Goal: Information Seeking & Learning: Learn about a topic

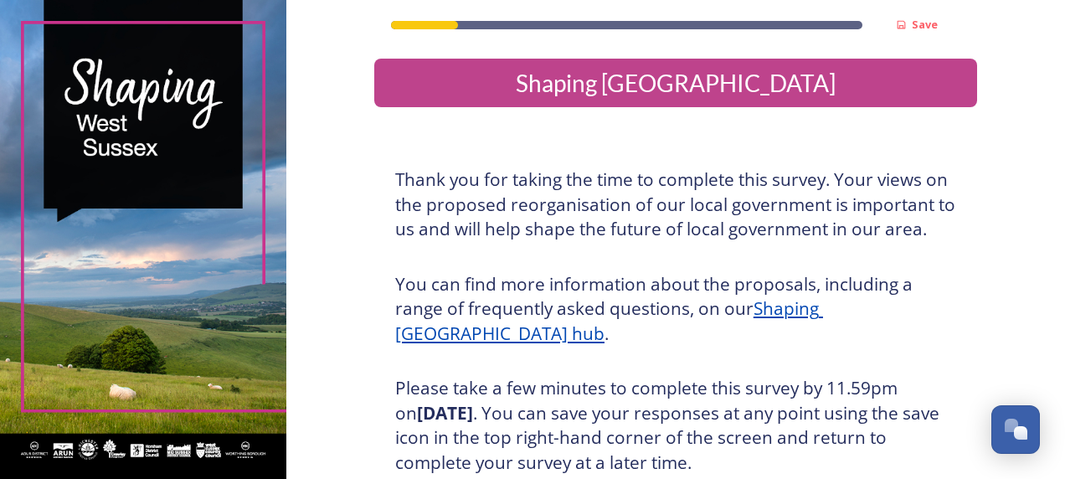
scroll to position [325, 0]
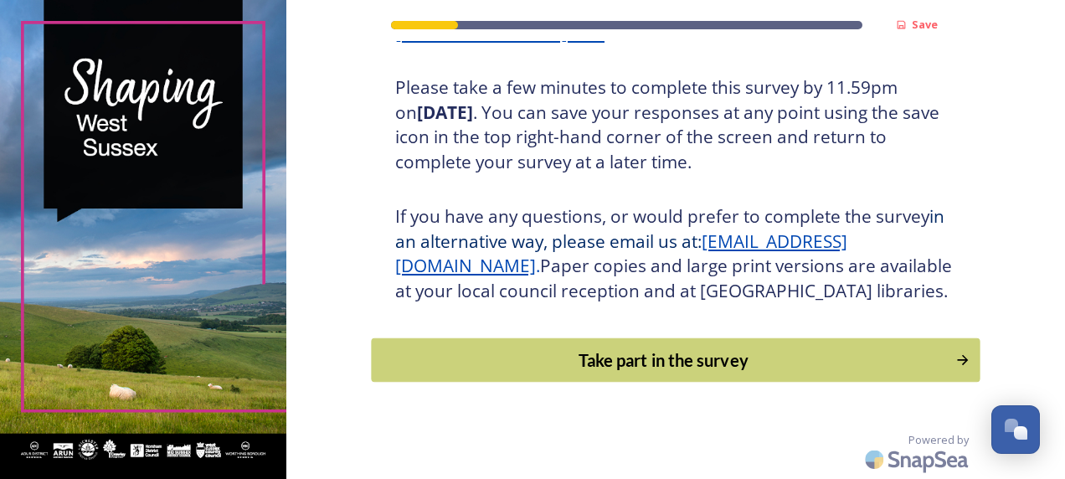
click at [610, 353] on div "Take part in the survey" at bounding box center [663, 359] width 566 height 25
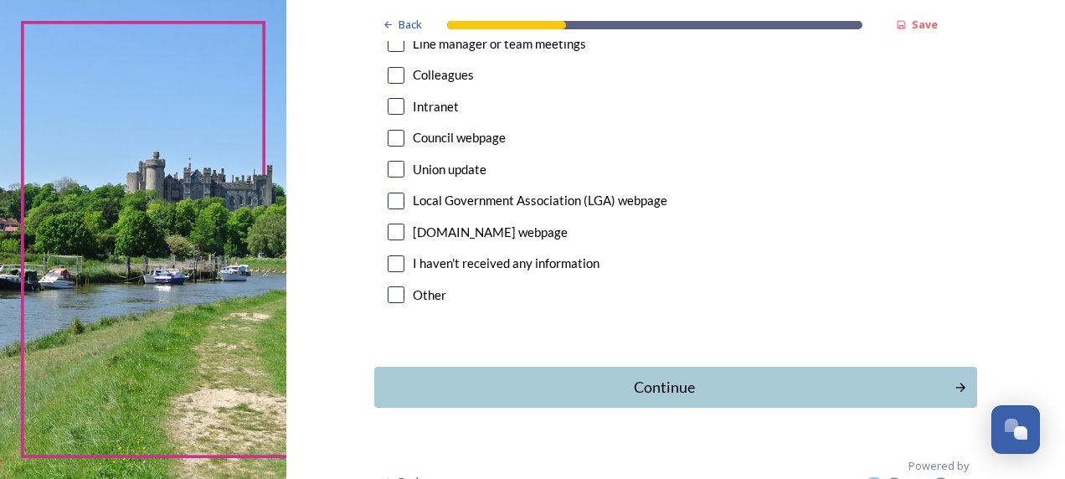
scroll to position [1032, 0]
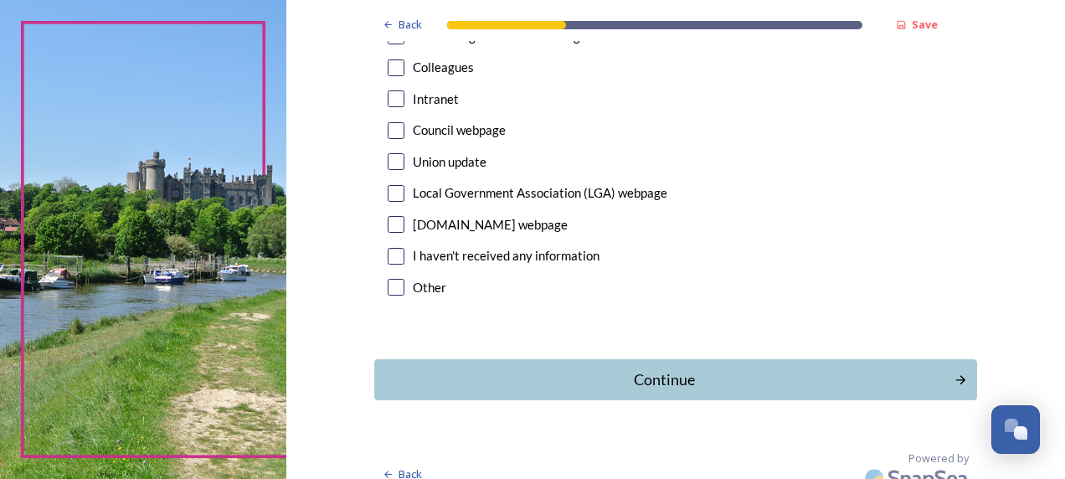
click at [718, 368] on div "Continue" at bounding box center [664, 379] width 562 height 23
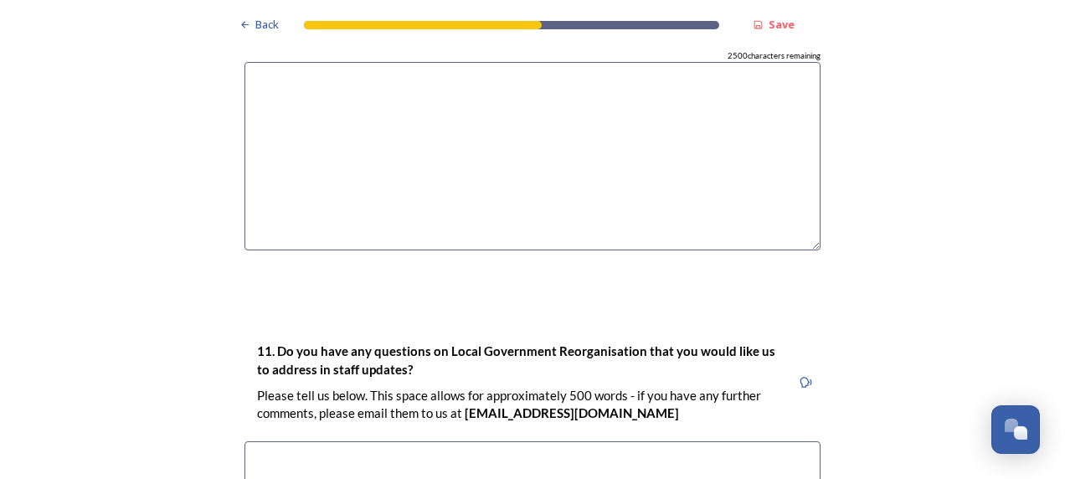
scroll to position [4916, 0]
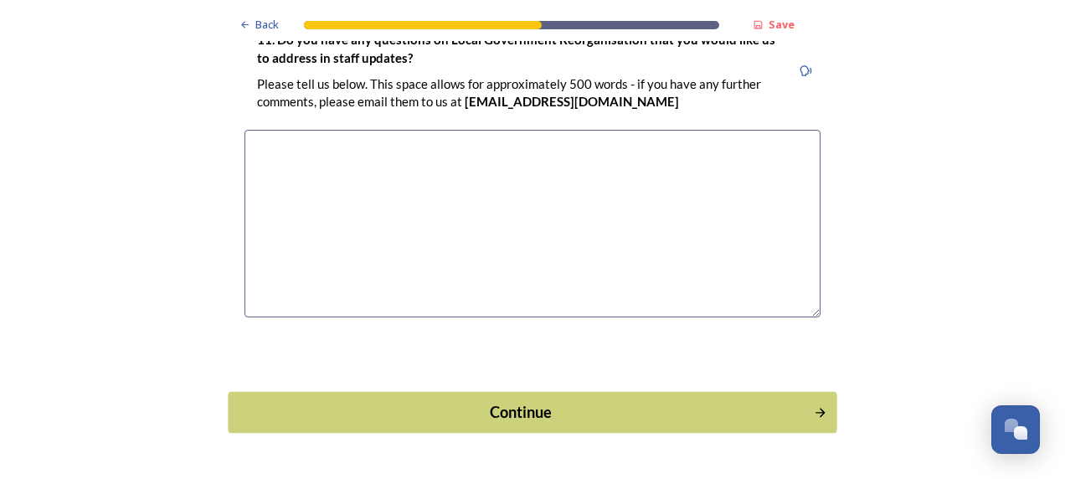
click at [584, 401] on div "Continue" at bounding box center [521, 412] width 567 height 23
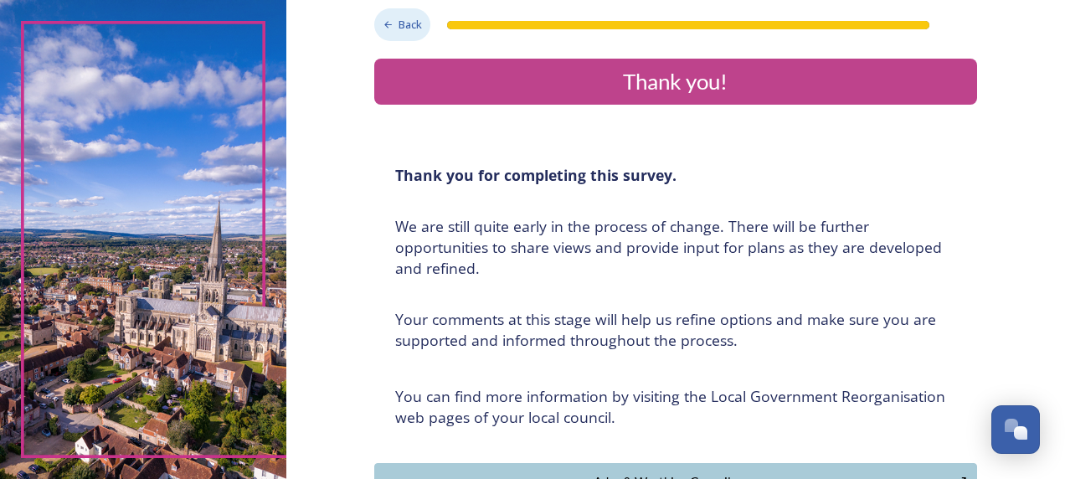
click at [399, 26] on span "Back" at bounding box center [410, 25] width 23 height 16
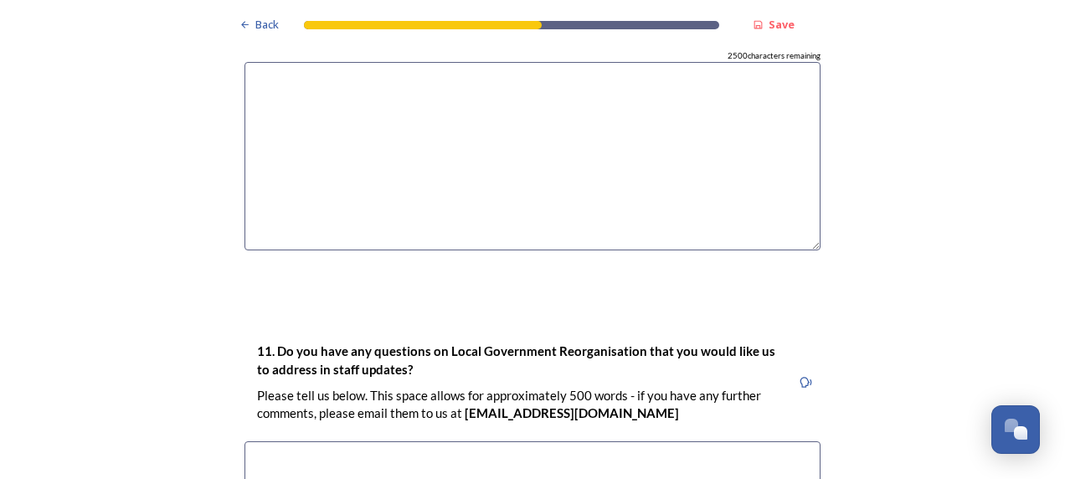
scroll to position [4916, 0]
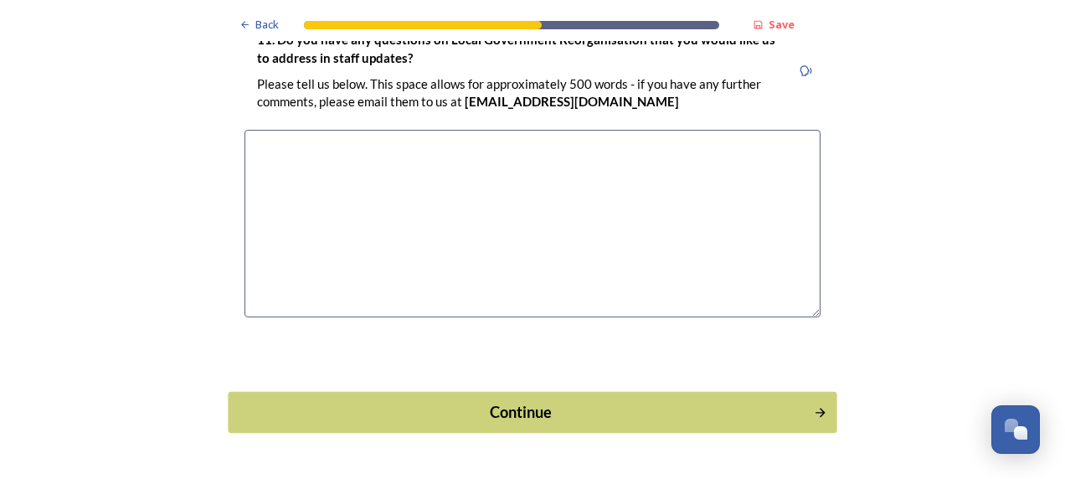
click at [513, 401] on div "Continue" at bounding box center [521, 412] width 567 height 23
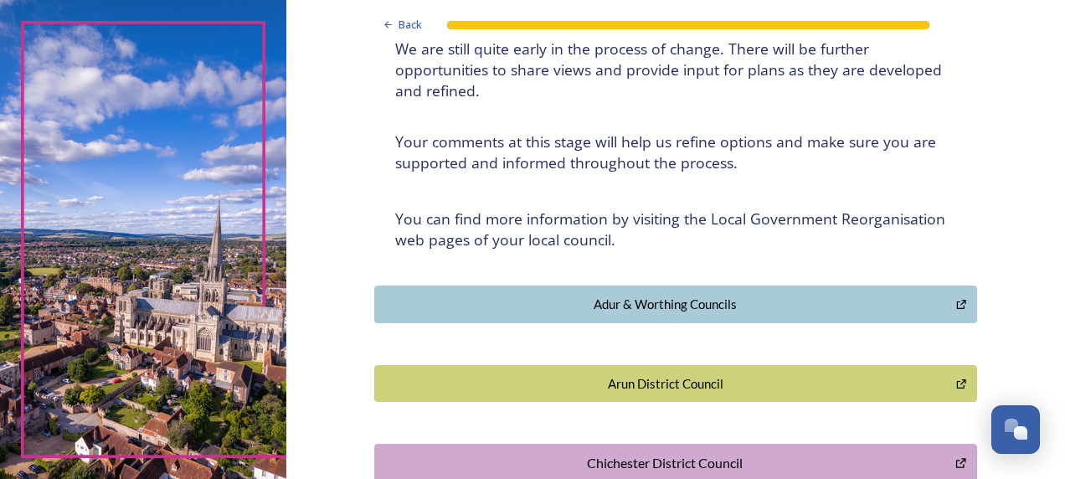
scroll to position [596, 0]
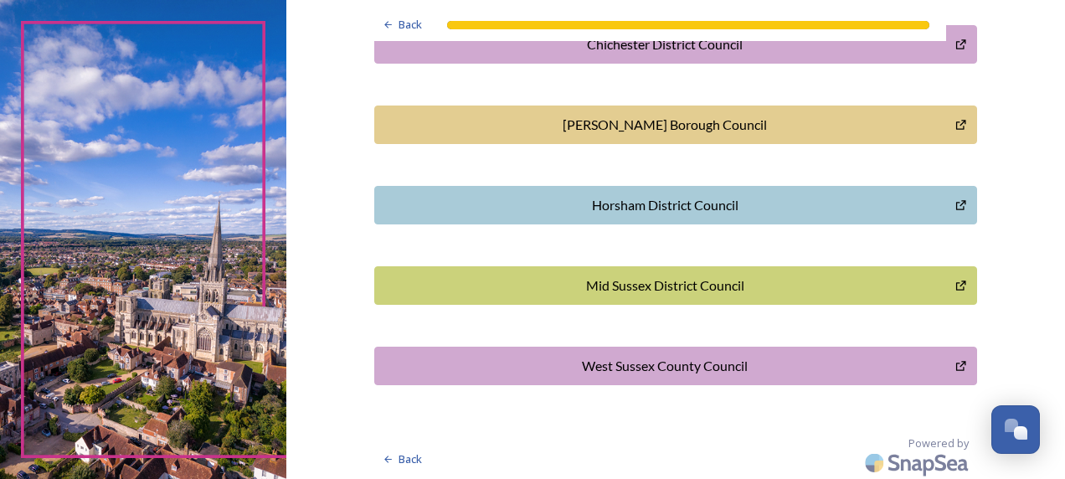
click at [582, 206] on div "Horsham District Council" at bounding box center [664, 205] width 563 height 20
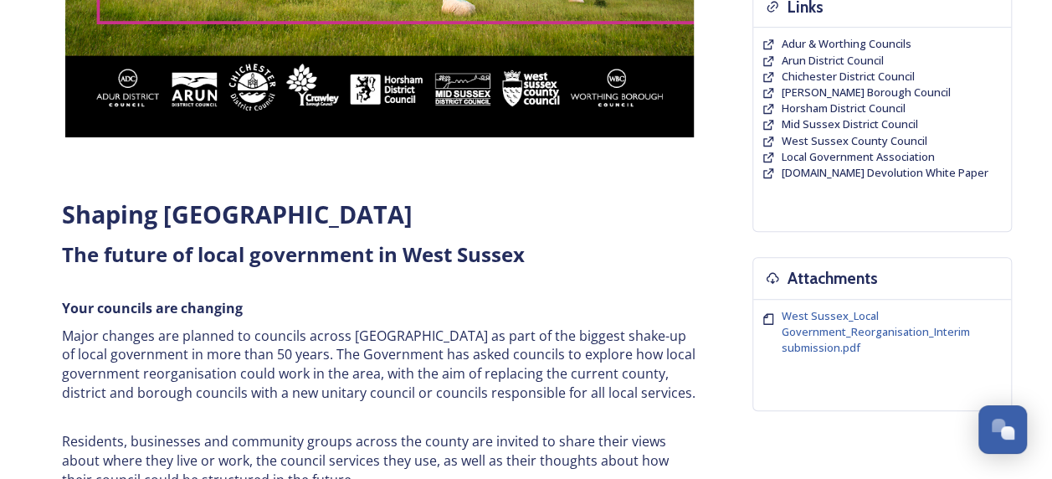
scroll to position [837, 0]
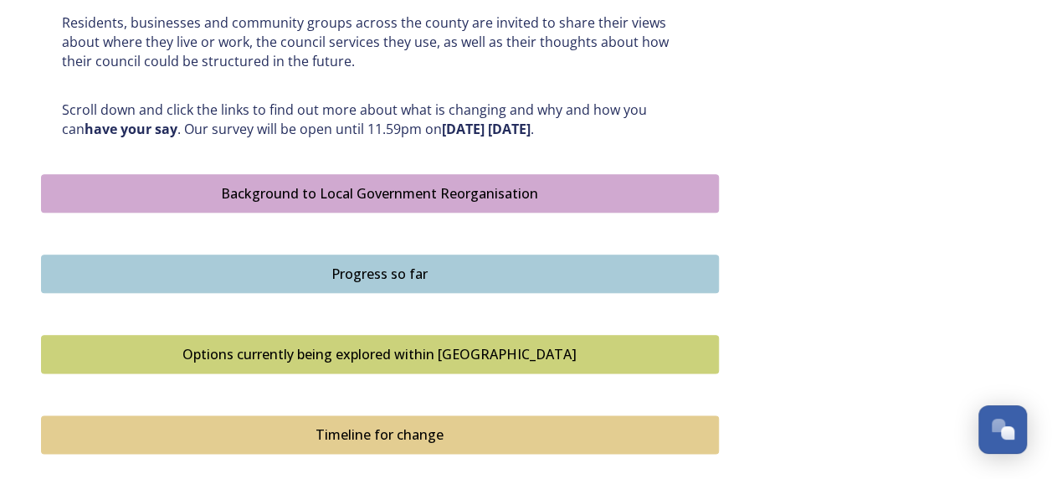
click at [440, 196] on div "Background to Local Government Reorganisation" at bounding box center [380, 193] width 660 height 20
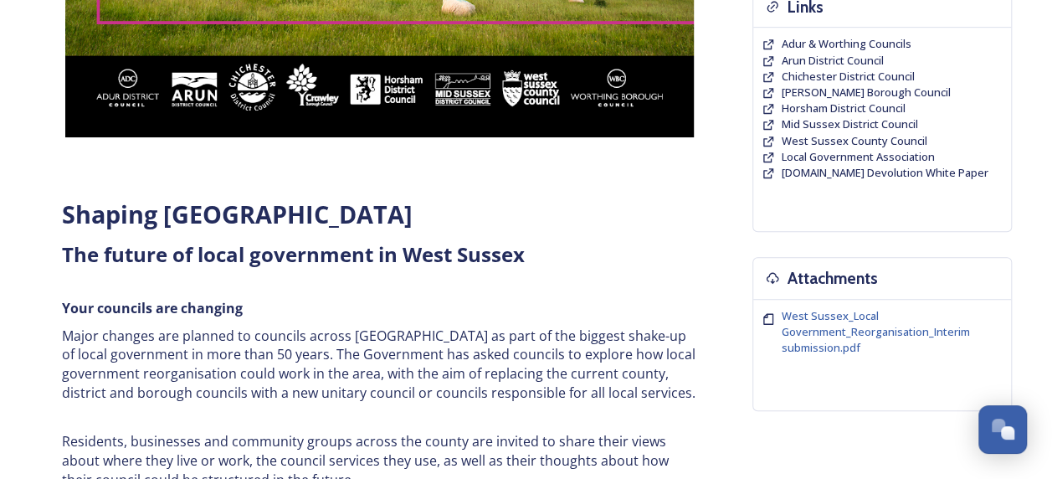
scroll to position [837, 0]
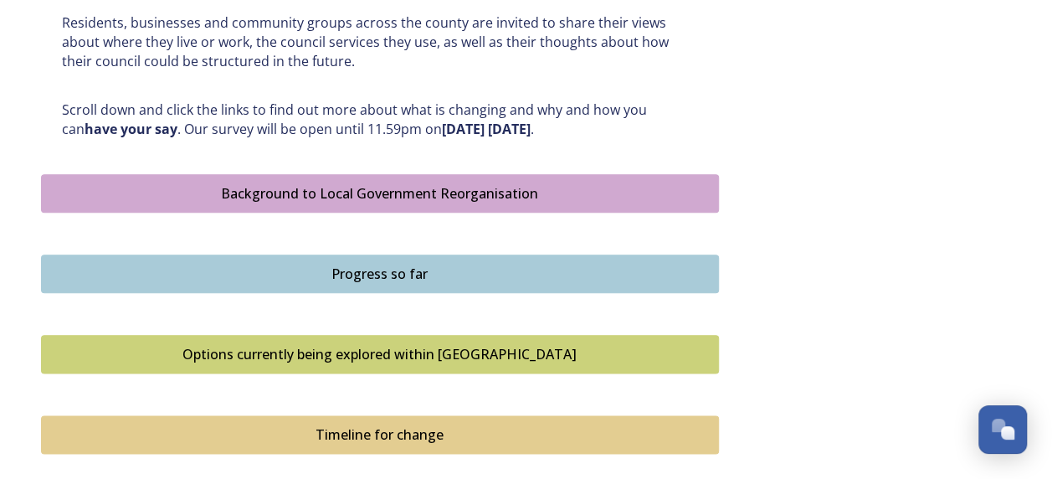
click at [342, 280] on div "Progress so far" at bounding box center [380, 274] width 660 height 20
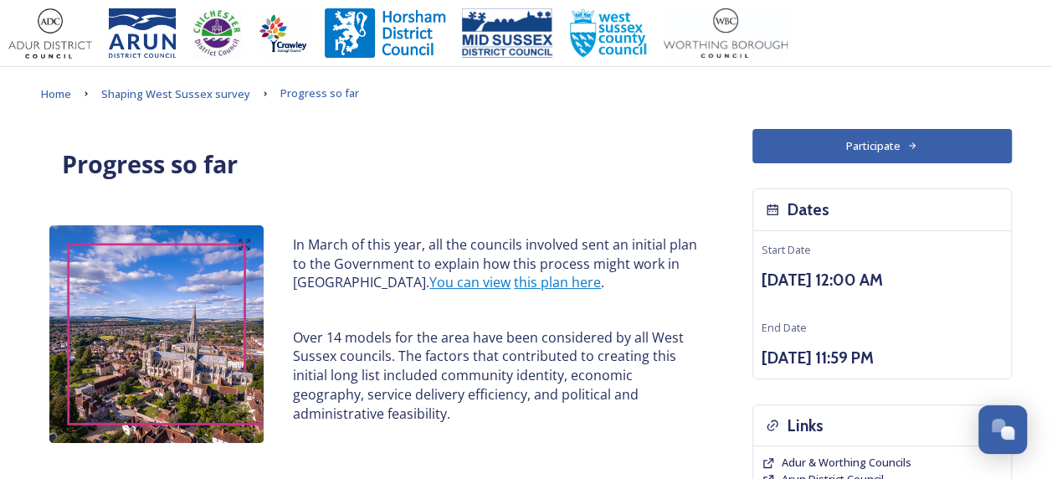
scroll to position [419, 0]
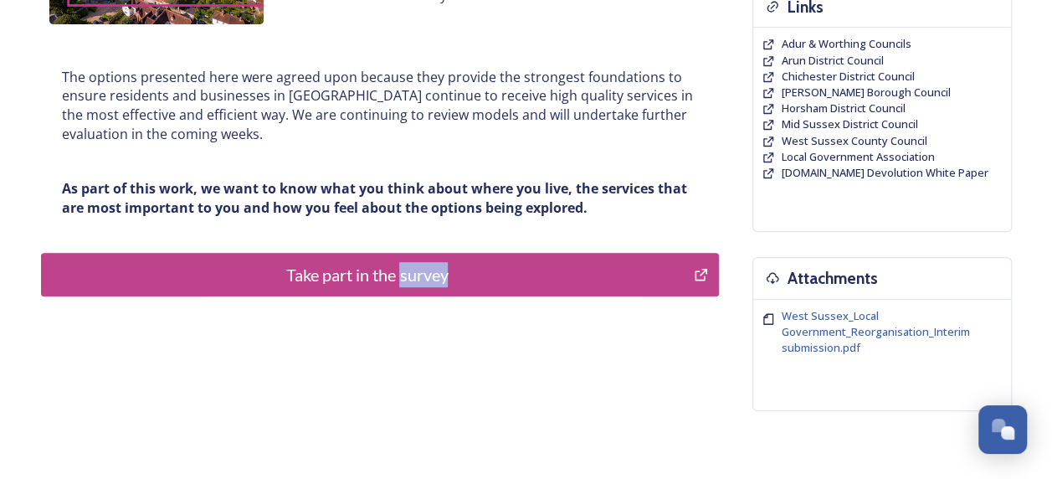
click at [479, 369] on div "Progress so far In March of this year, all the councils involved sent an initia…" at bounding box center [526, 69] width 971 height 718
drag, startPoint x: 479, startPoint y: 369, endPoint x: 420, endPoint y: 239, distance: 143.2
click at [420, 239] on div "Progress so far In March of this year, all the councils involved sent an initia…" at bounding box center [380, 24] width 678 height 628
click at [589, 218] on div "The options presented here were agreed upon because they provide the strongest …" at bounding box center [379, 143] width 661 height 170
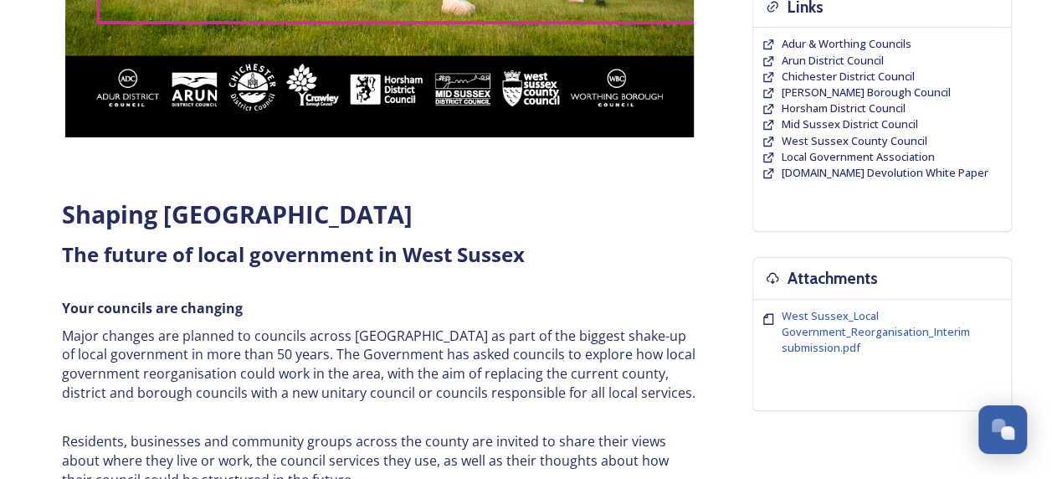
scroll to position [837, 0]
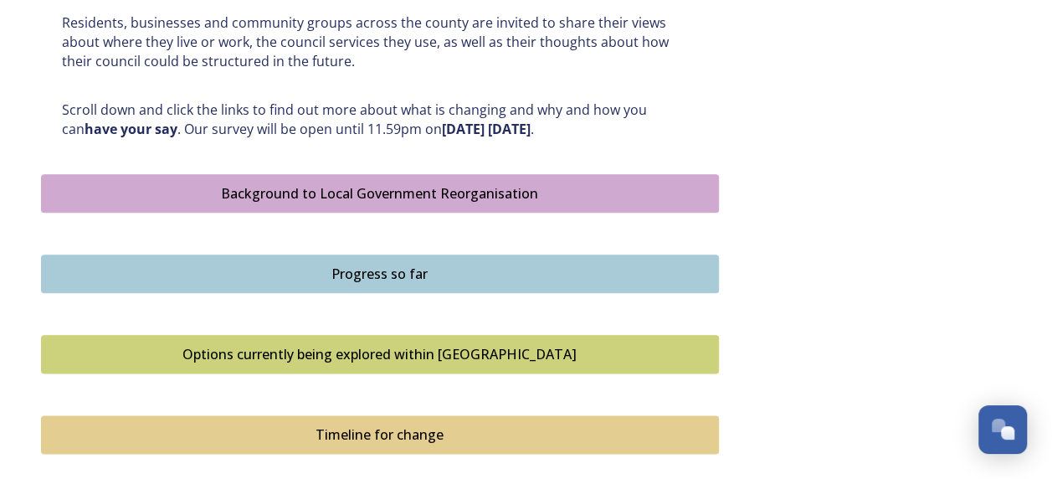
click at [396, 353] on div "Options currently being explored within [GEOGRAPHIC_DATA]" at bounding box center [380, 354] width 660 height 20
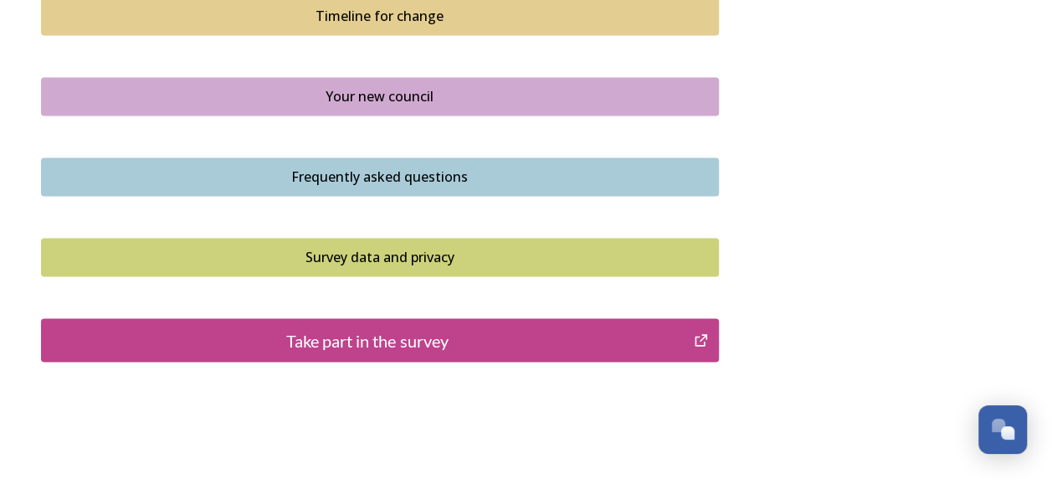
click at [399, 20] on div "Timeline for change" at bounding box center [380, 16] width 660 height 20
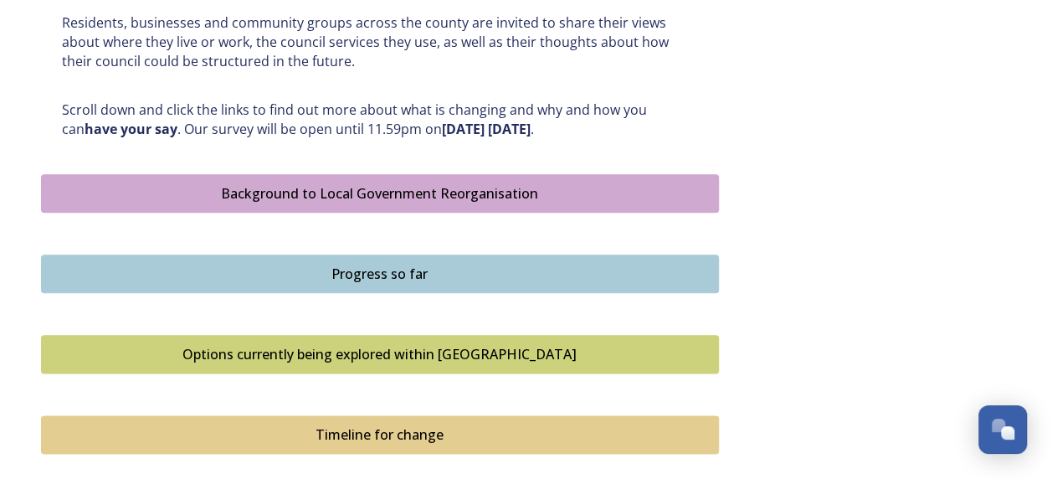
scroll to position [1256, 0]
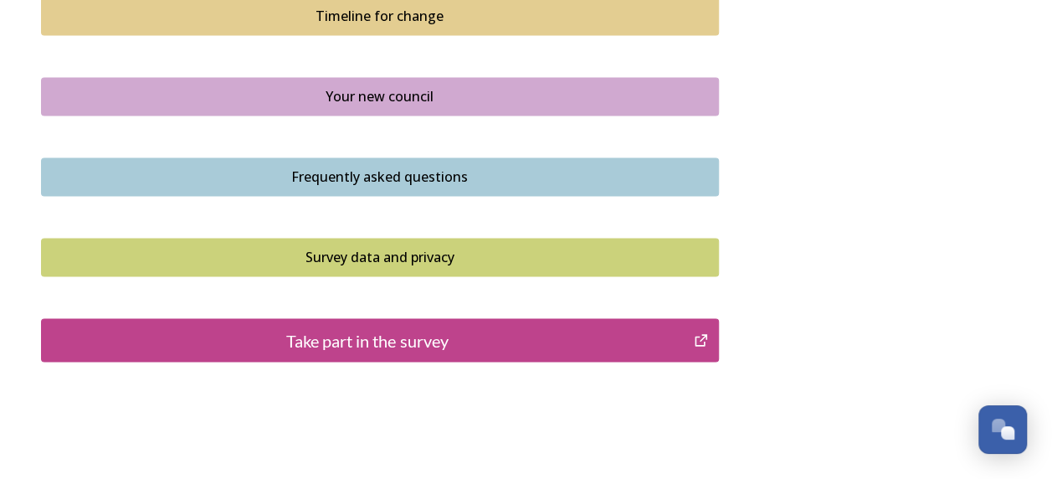
click at [410, 111] on button "Your new council" at bounding box center [380, 96] width 678 height 39
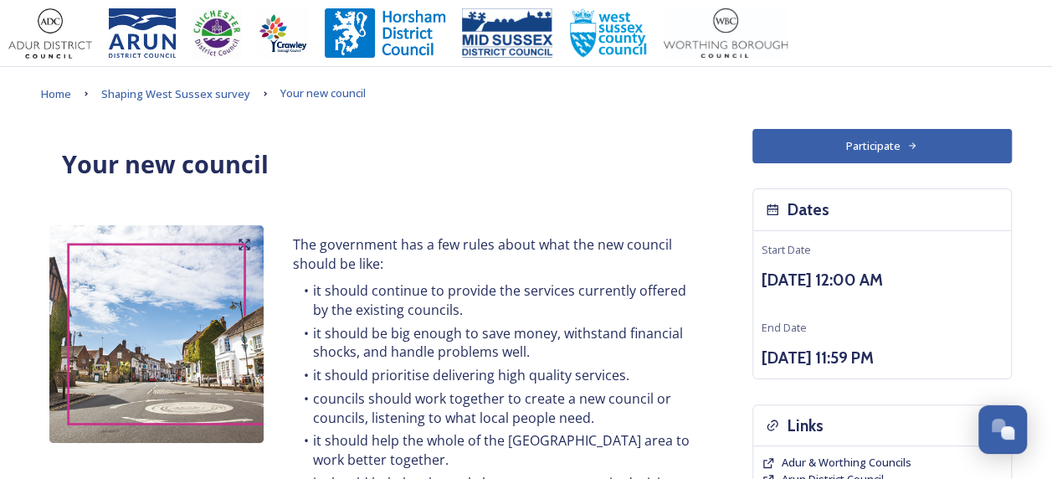
scroll to position [419, 0]
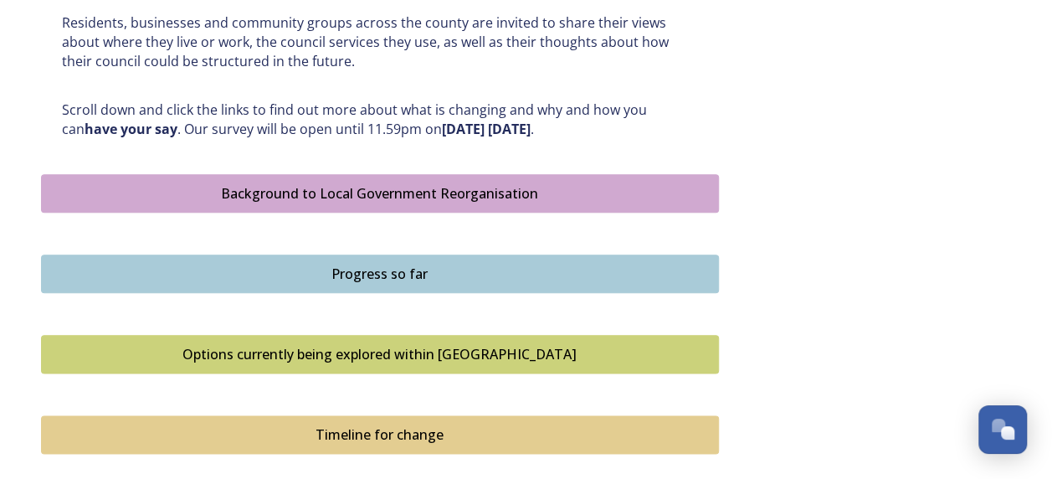
scroll to position [1256, 0]
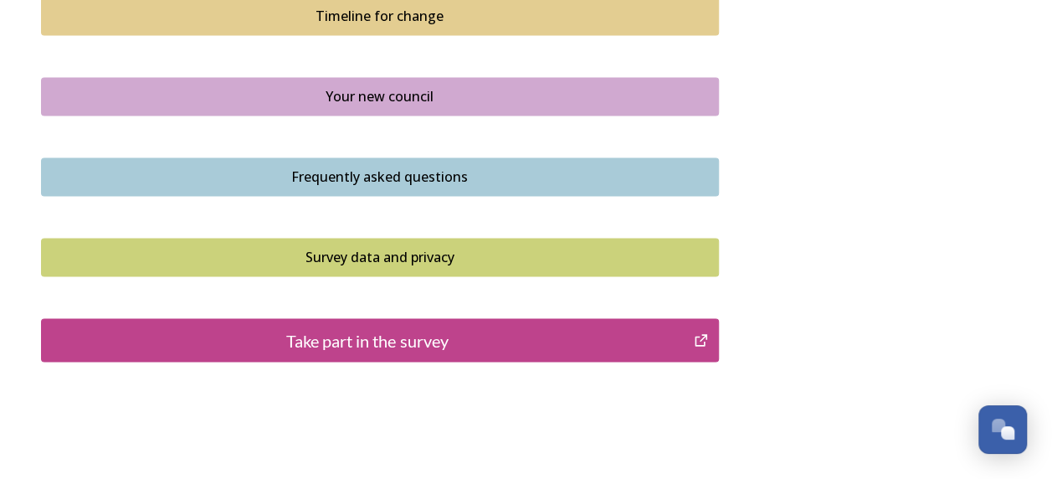
click at [374, 184] on button "Frequently asked questions" at bounding box center [380, 176] width 678 height 39
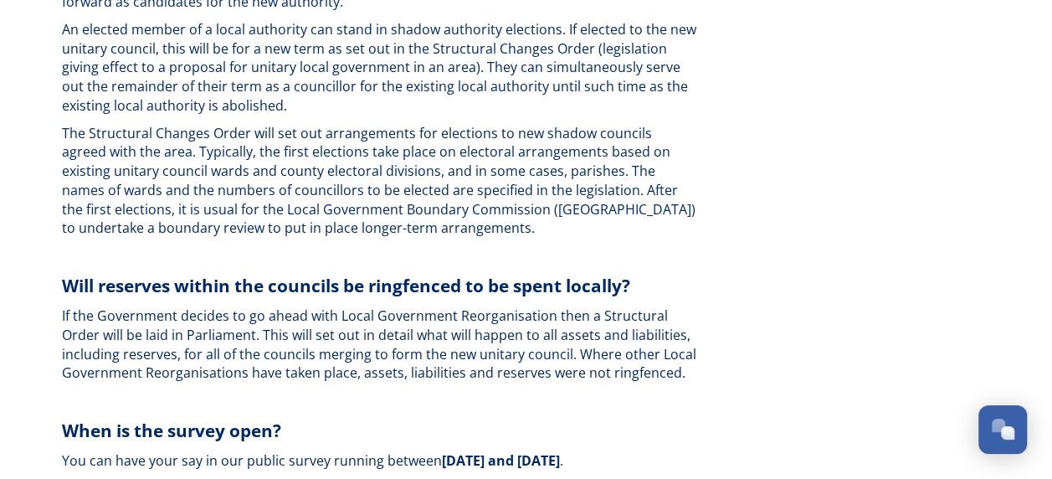
scroll to position [5163, 0]
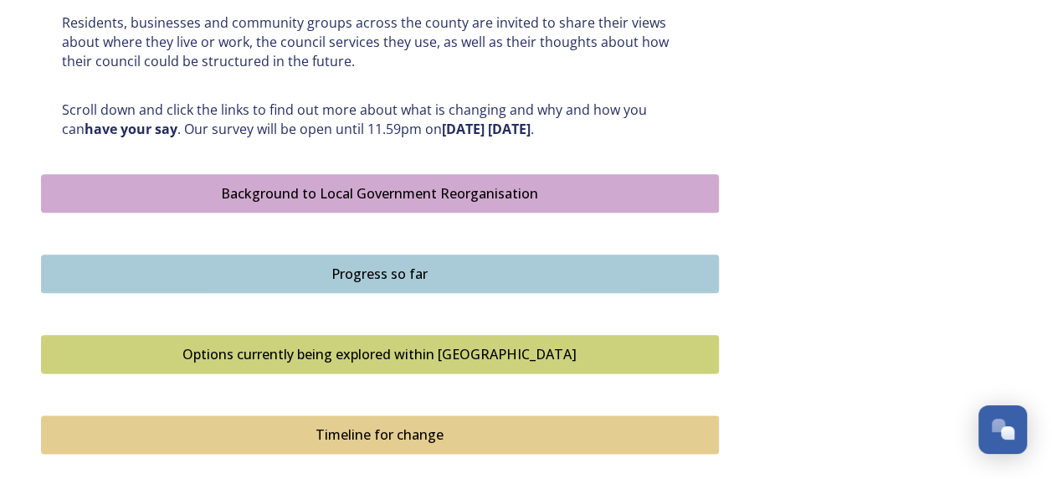
scroll to position [1256, 0]
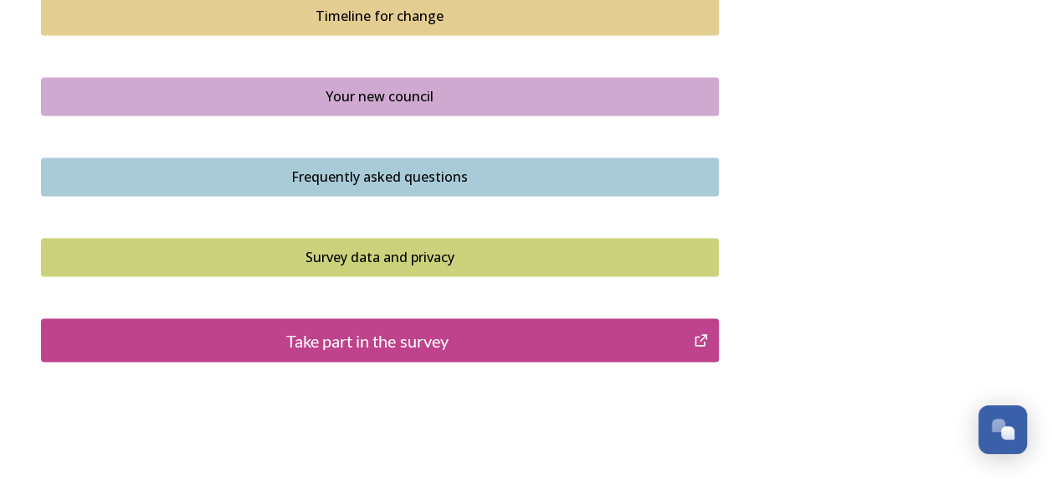
click at [373, 247] on div "Survey data and privacy" at bounding box center [380, 257] width 660 height 20
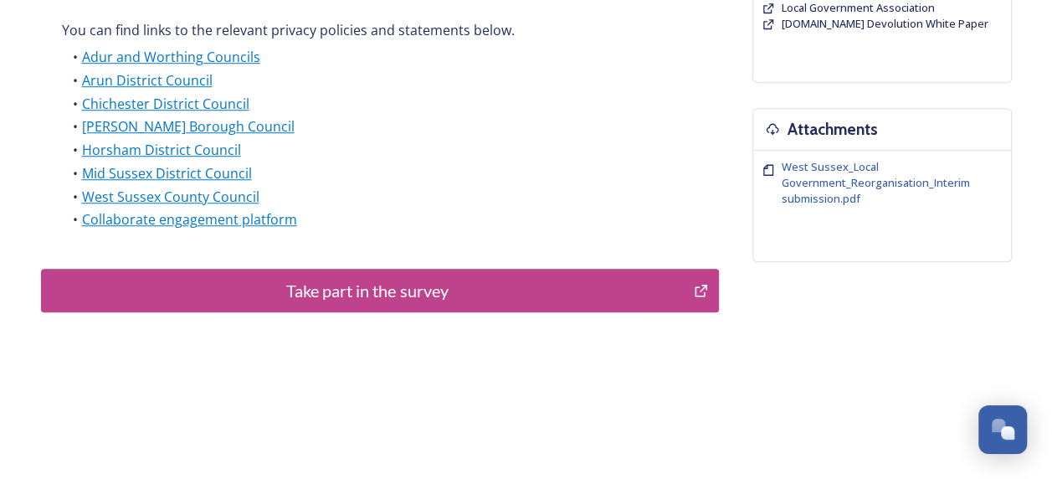
scroll to position [584, 0]
